Goal: Task Accomplishment & Management: Manage account settings

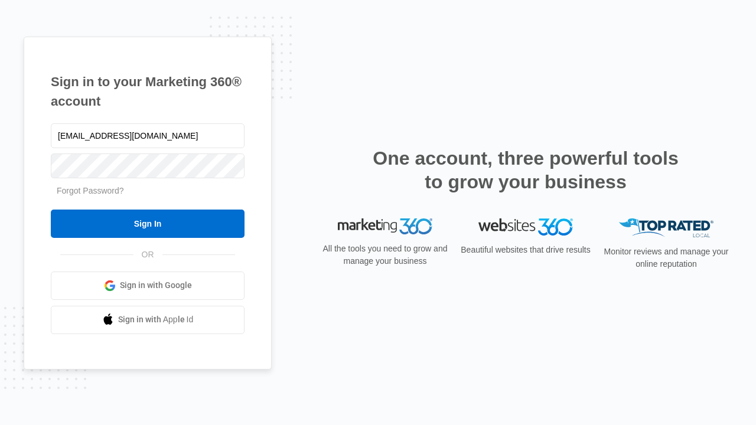
type input "dankie614@gmail.com"
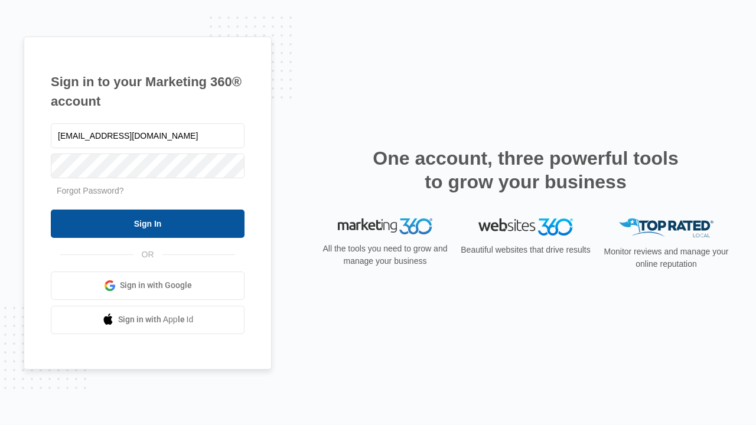
click at [148, 223] on input "Sign In" at bounding box center [148, 224] width 194 height 28
